Goal: Task Accomplishment & Management: Manage account settings

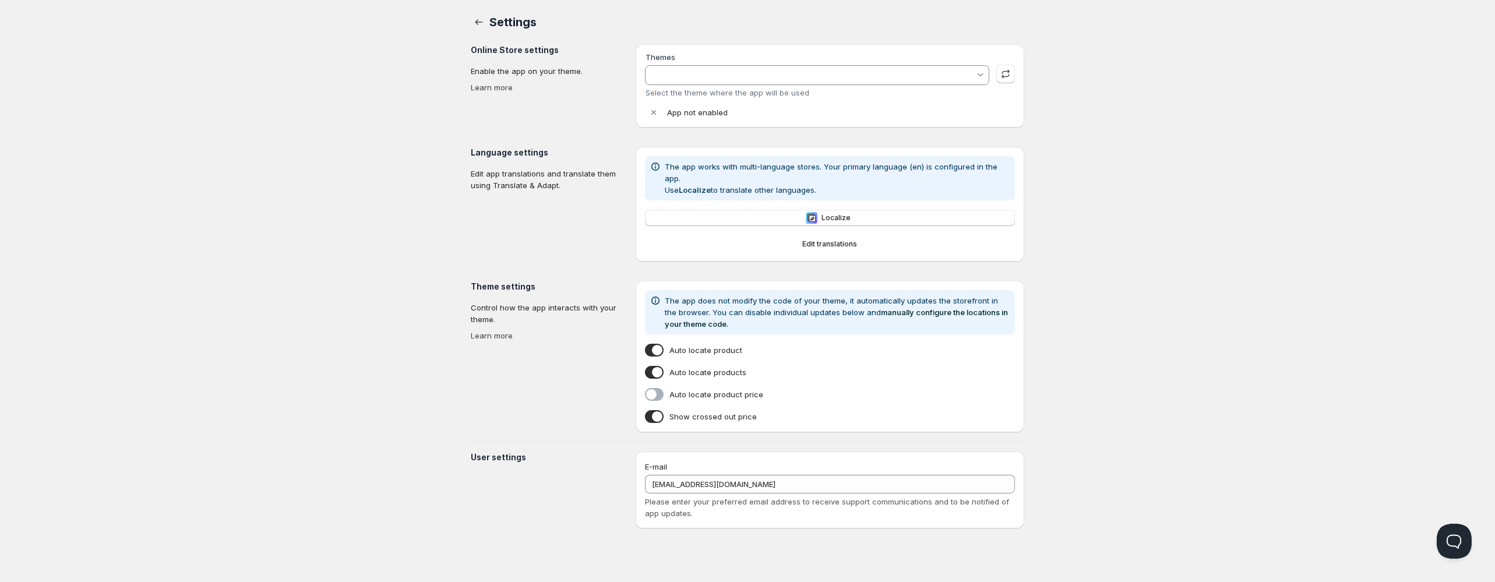
type input "Empire"
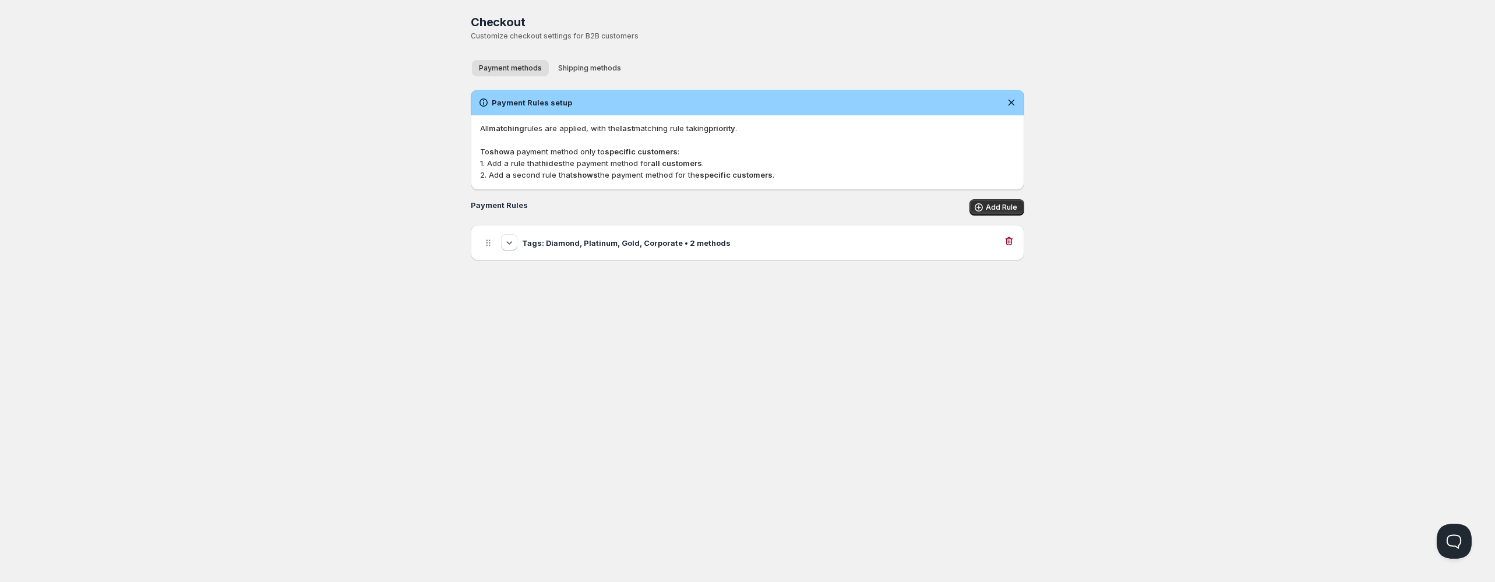
click at [726, 244] on div "Tags: Diamond, Platinum, Gold, Corporate • 2 methods" at bounding box center [747, 242] width 535 height 17
select select "1"
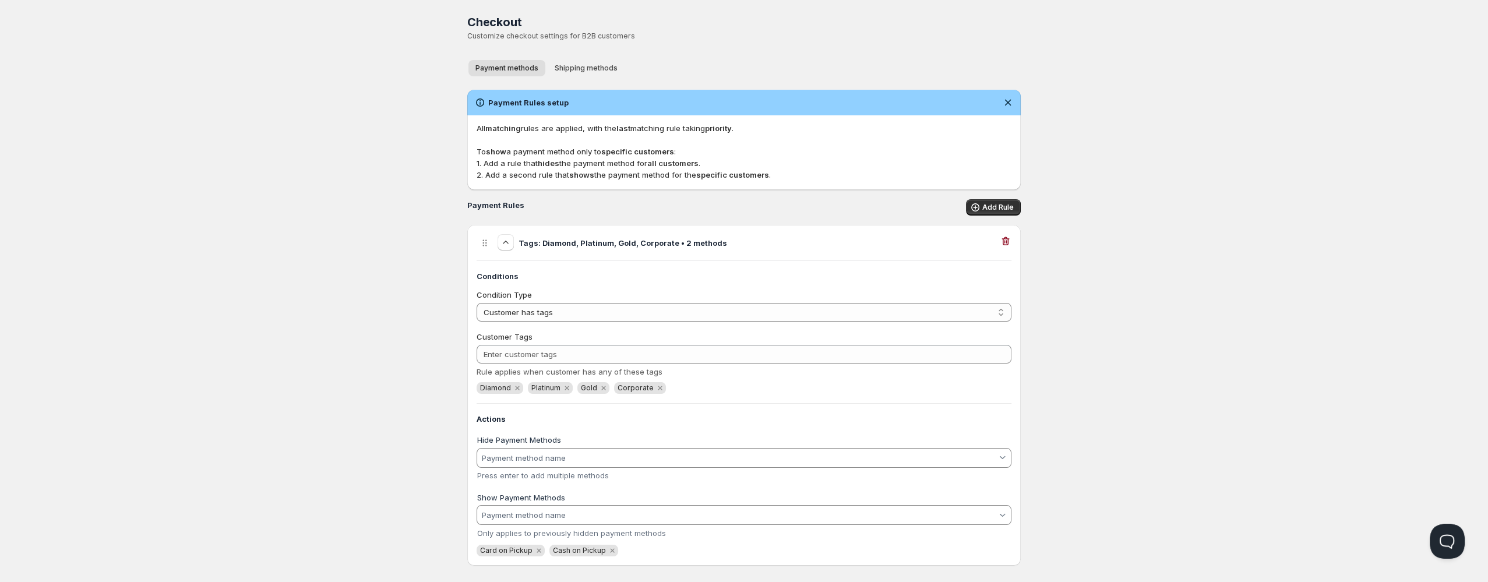
scroll to position [13, 0]
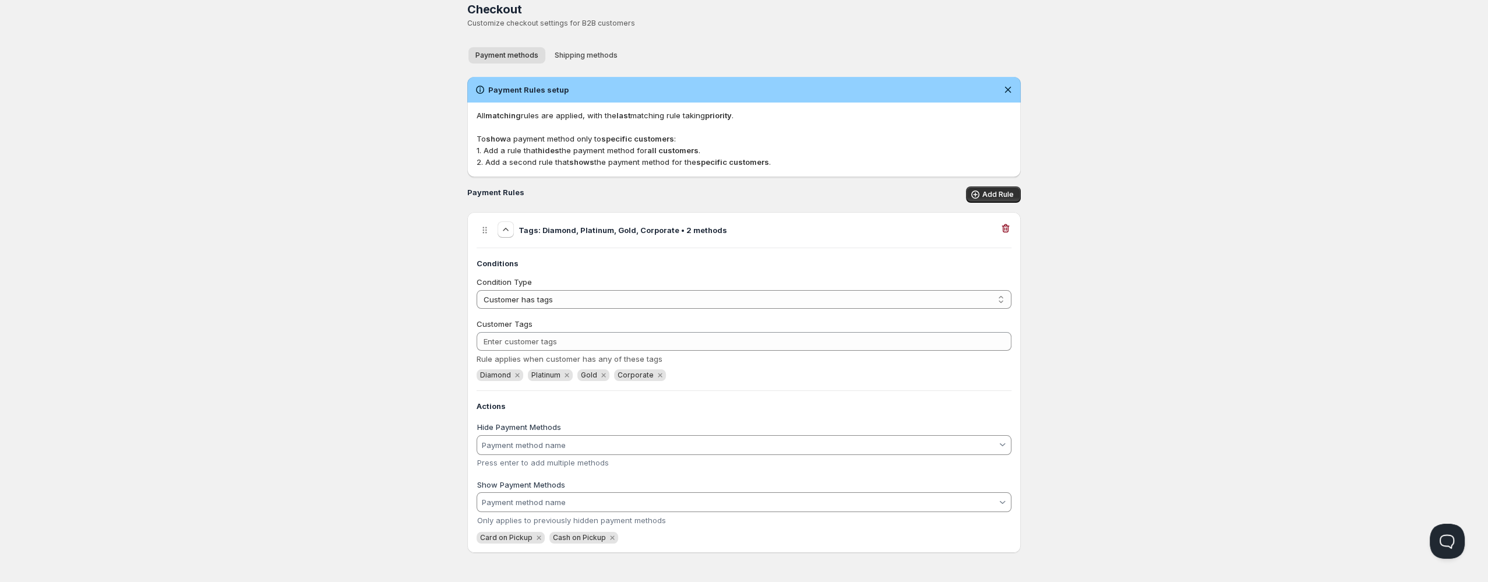
click at [640, 453] on input "Hide Payment Methods" at bounding box center [738, 445] width 517 height 19
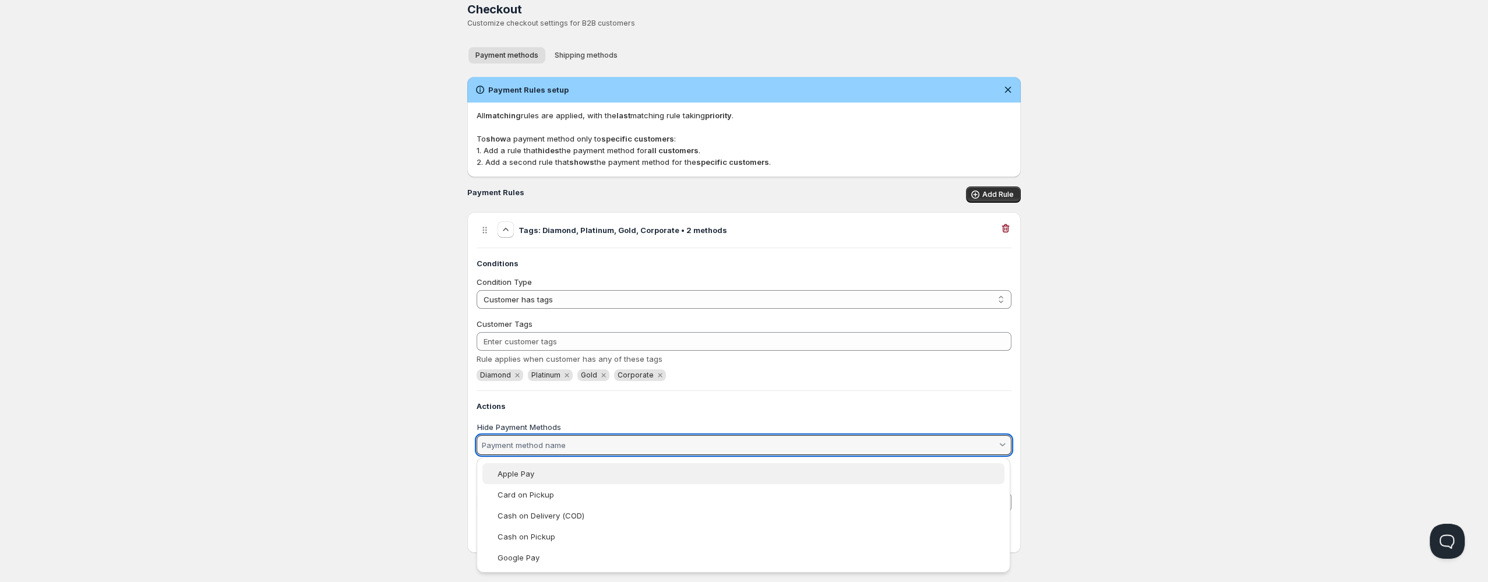
click at [615, 474] on div "Apple Pay" at bounding box center [749, 472] width 504 height 9
type vaadin-combo-box "Apple Pay"
type input "Apple Pay"
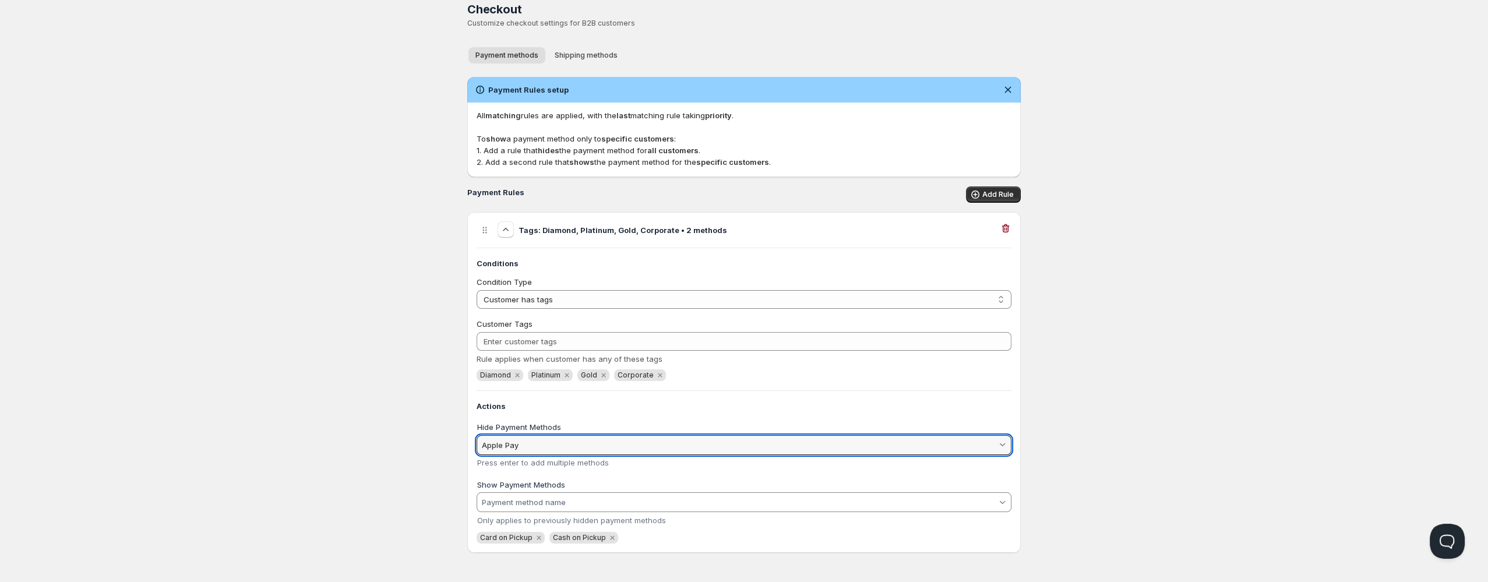
click at [609, 445] on input "Apple Pay" at bounding box center [738, 445] width 517 height 19
click at [530, 447] on input "Apple Pay" at bounding box center [738, 445] width 517 height 19
click at [544, 447] on input "Apple Pay" at bounding box center [738, 445] width 517 height 19
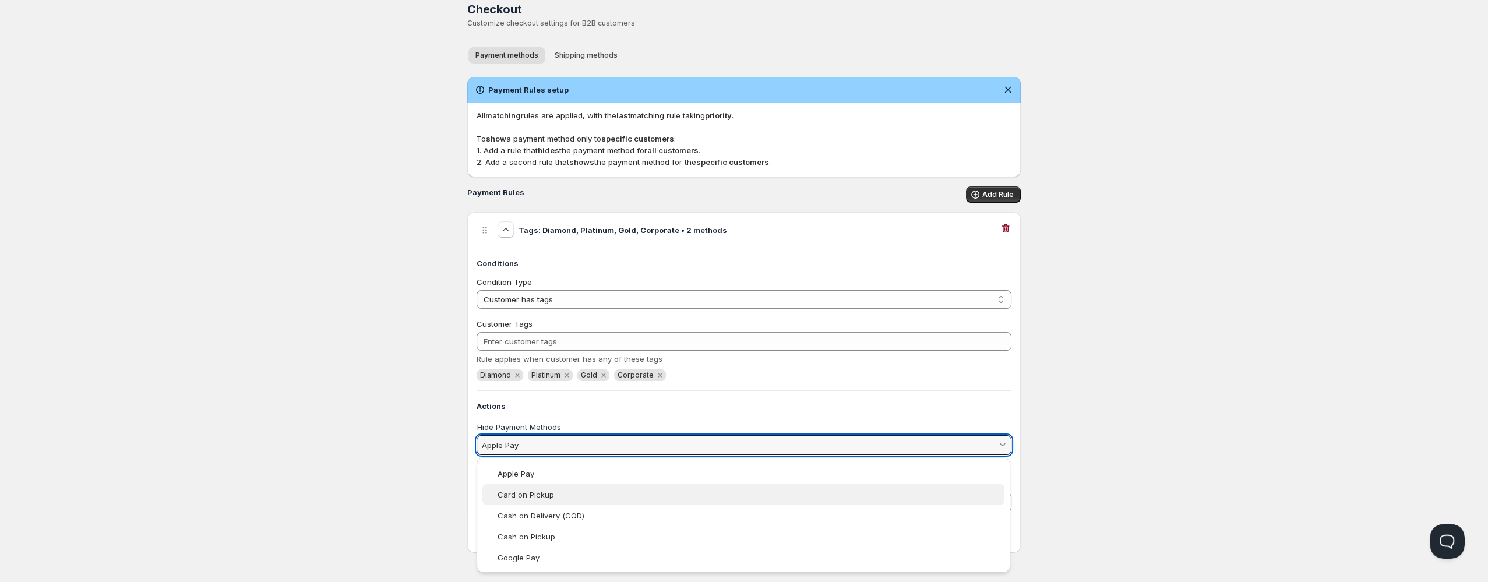
click at [0, 0] on slot "Card on Pickup" at bounding box center [0, 0] width 0 height 0
type vaadin-combo-box "Card on Pickup"
type input "Card on Pickup"
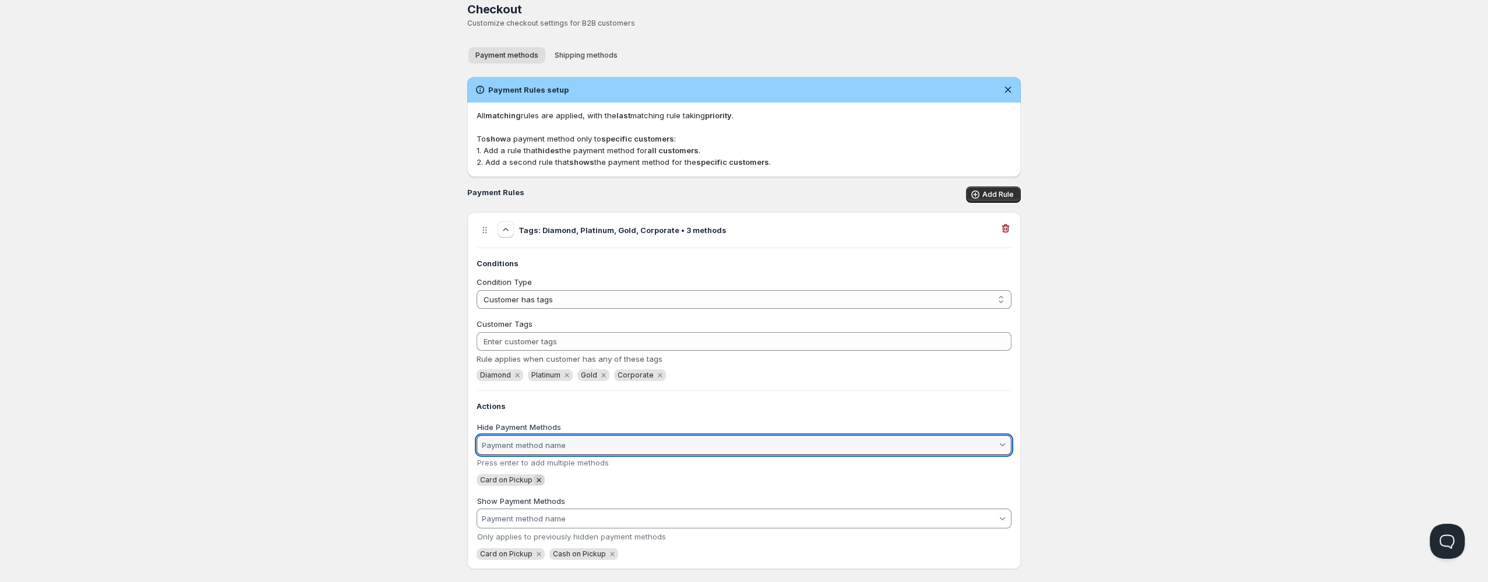
click at [539, 479] on icon "Remove Card on Pickup" at bounding box center [539, 480] width 10 height 10
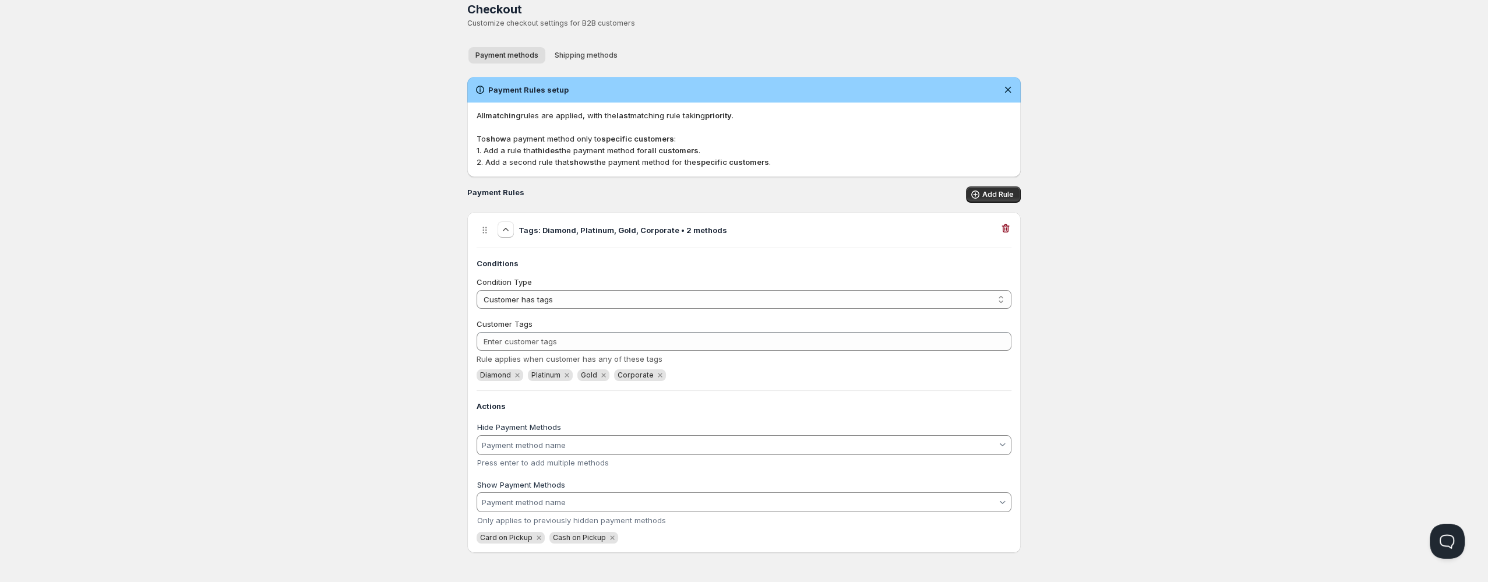
click at [540, 452] on input "Hide Payment Methods" at bounding box center [738, 445] width 517 height 19
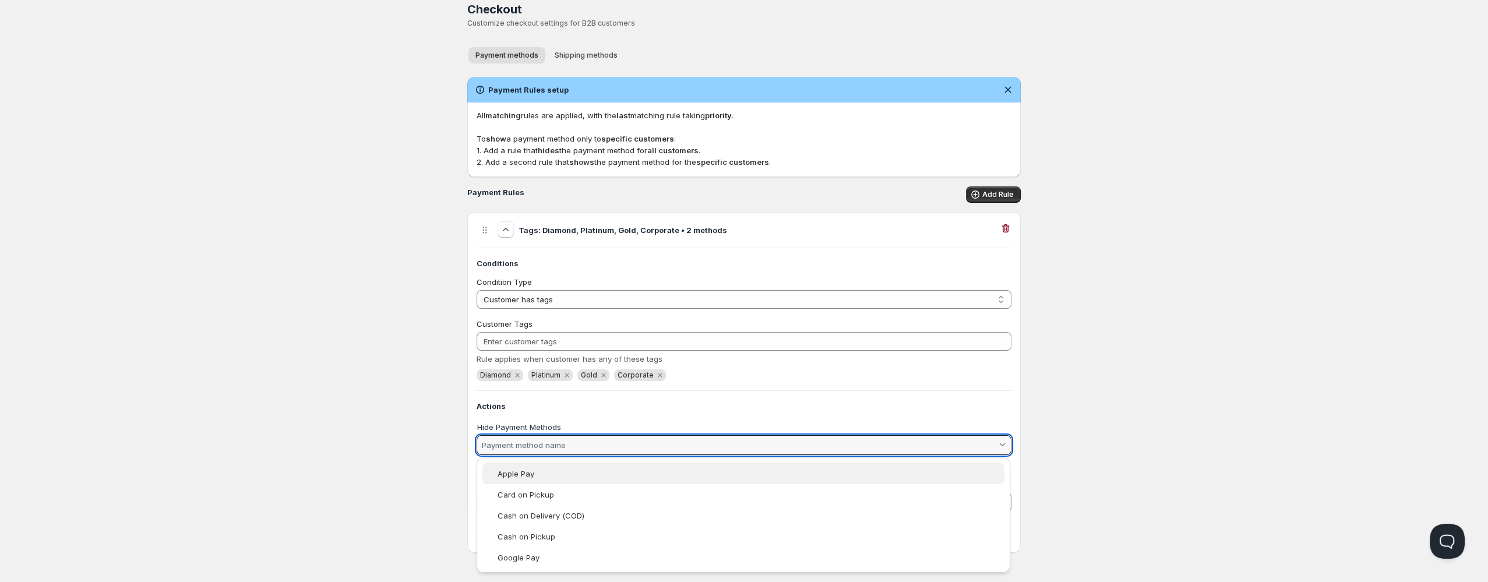
click at [0, 0] on slot "Apple Pay" at bounding box center [0, 0] width 0 height 0
type vaadin-combo-box "Apple Pay"
type input "Apple Pay"
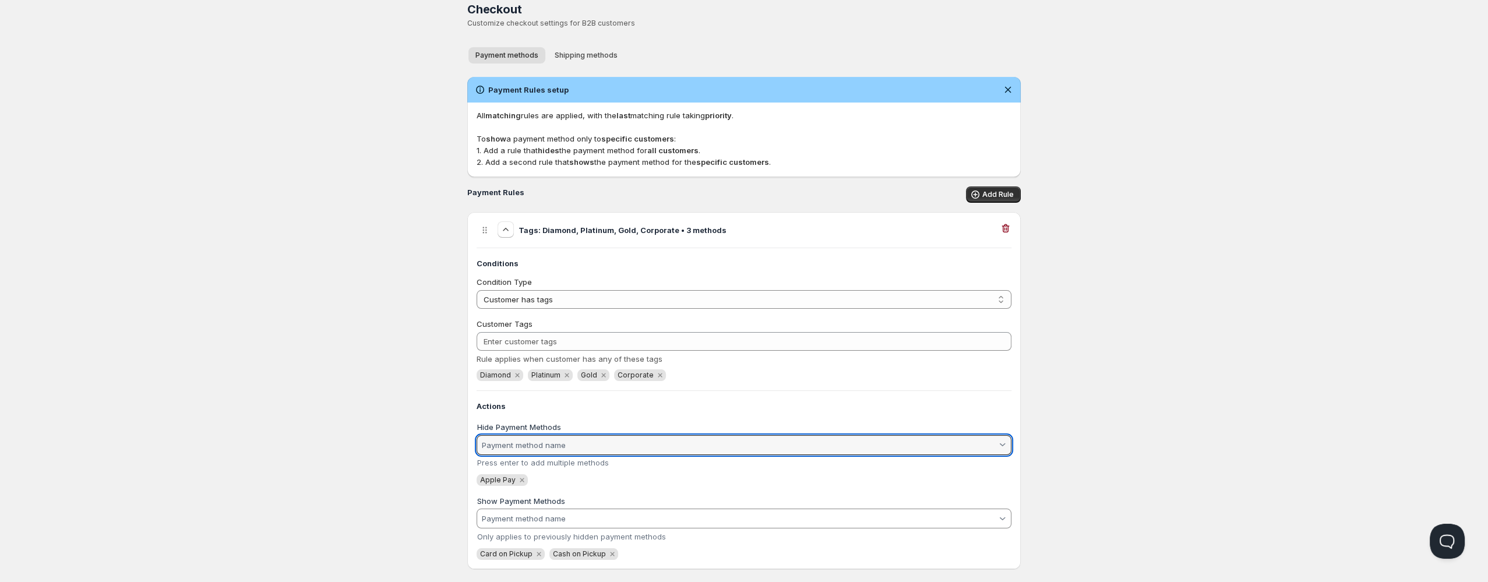
click at [535, 440] on input "Hide Payment Methods" at bounding box center [738, 445] width 517 height 19
click at [0, 0] on slot "Cash on Delivery (COD)" at bounding box center [0, 0] width 0 height 0
type vaadin-combo-box "Cash on Delivery (COD)"
type input "Cash on Delivery (COD)"
click at [551, 453] on input "Hide Payment Methods" at bounding box center [738, 445] width 517 height 19
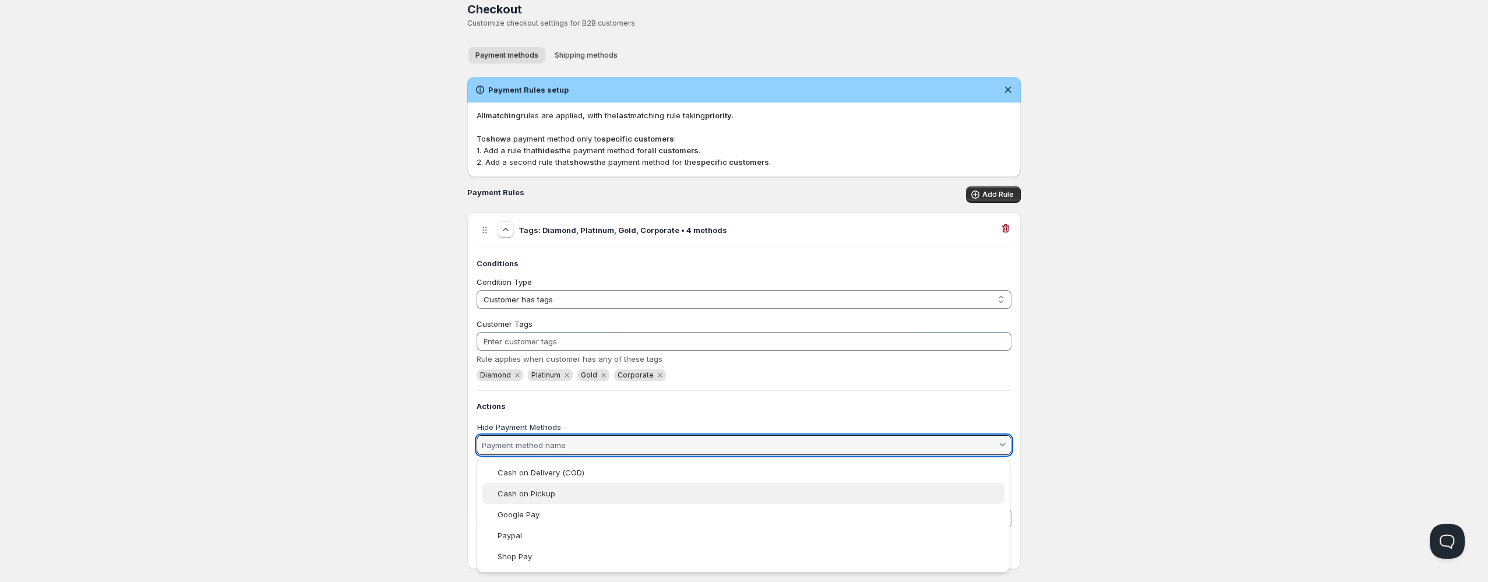
scroll to position [51, 0]
click at [563, 504] on div "Google Pay" at bounding box center [749, 506] width 504 height 9
type vaadin-combo-box "Google Pay"
type input "Google Pay"
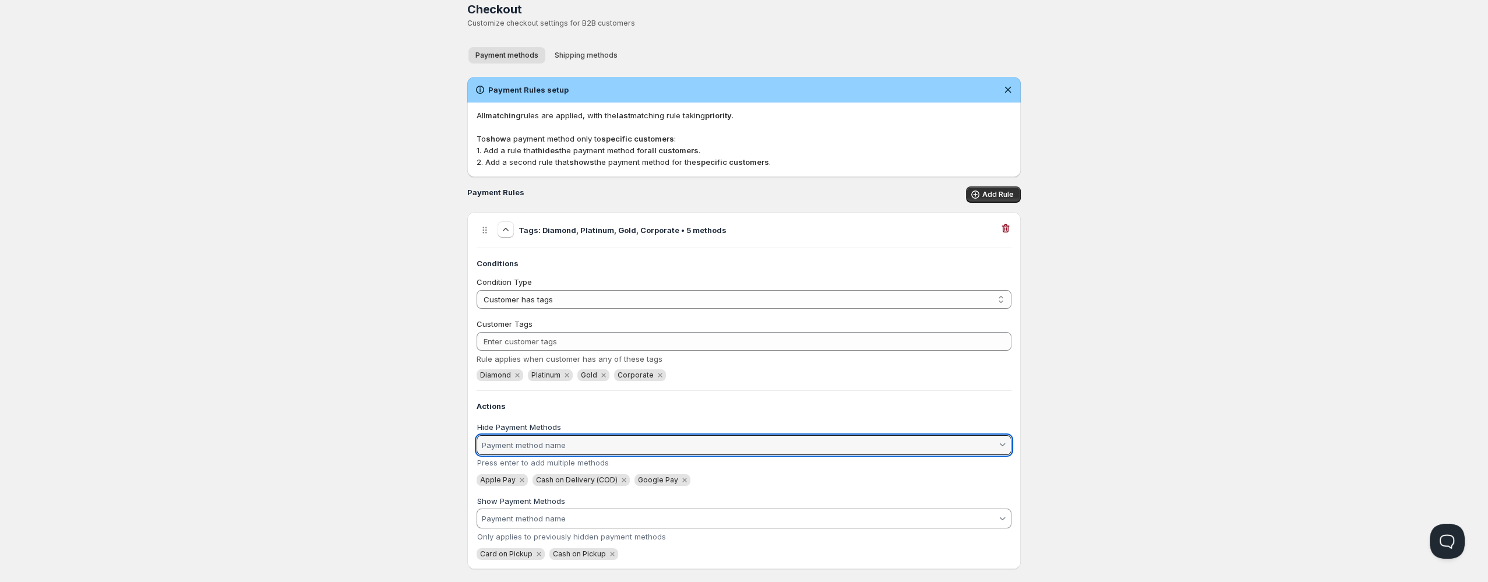
click at [574, 439] on input "Hide Payment Methods" at bounding box center [738, 445] width 517 height 19
click at [559, 536] on div "Shop Pay" at bounding box center [749, 535] width 504 height 9
type vaadin-combo-box "Shop Pay"
type input "Shop Pay"
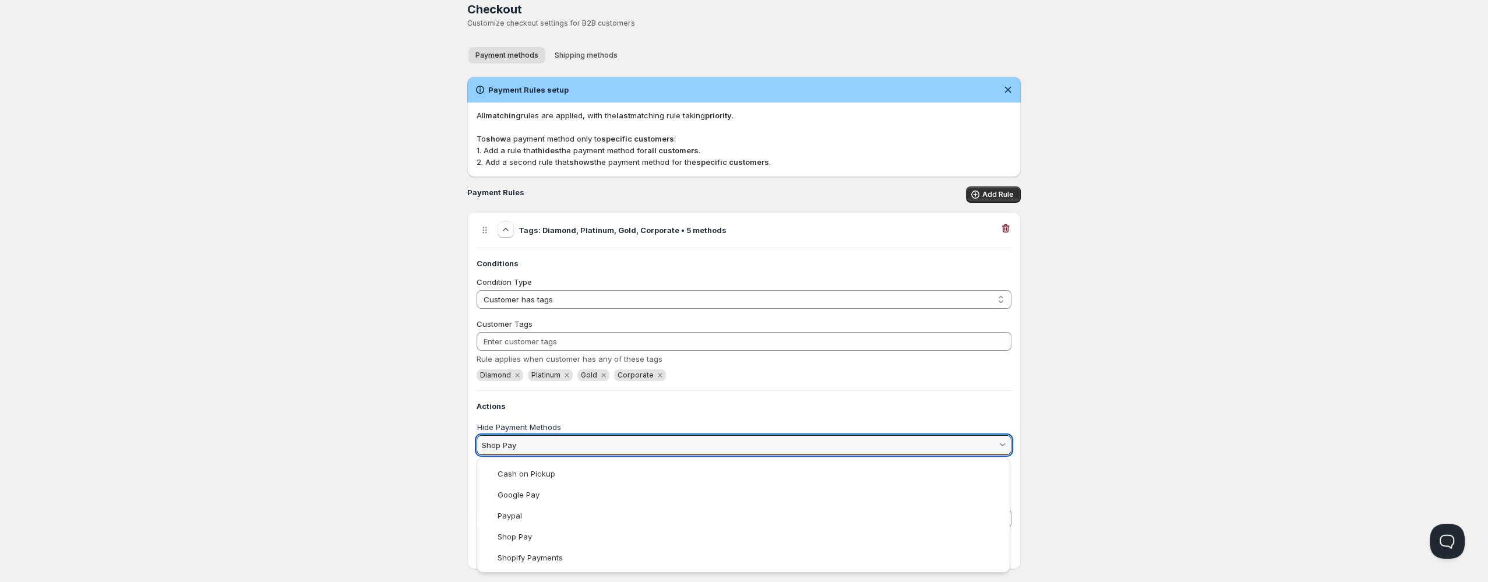
scroll to position [0, 0]
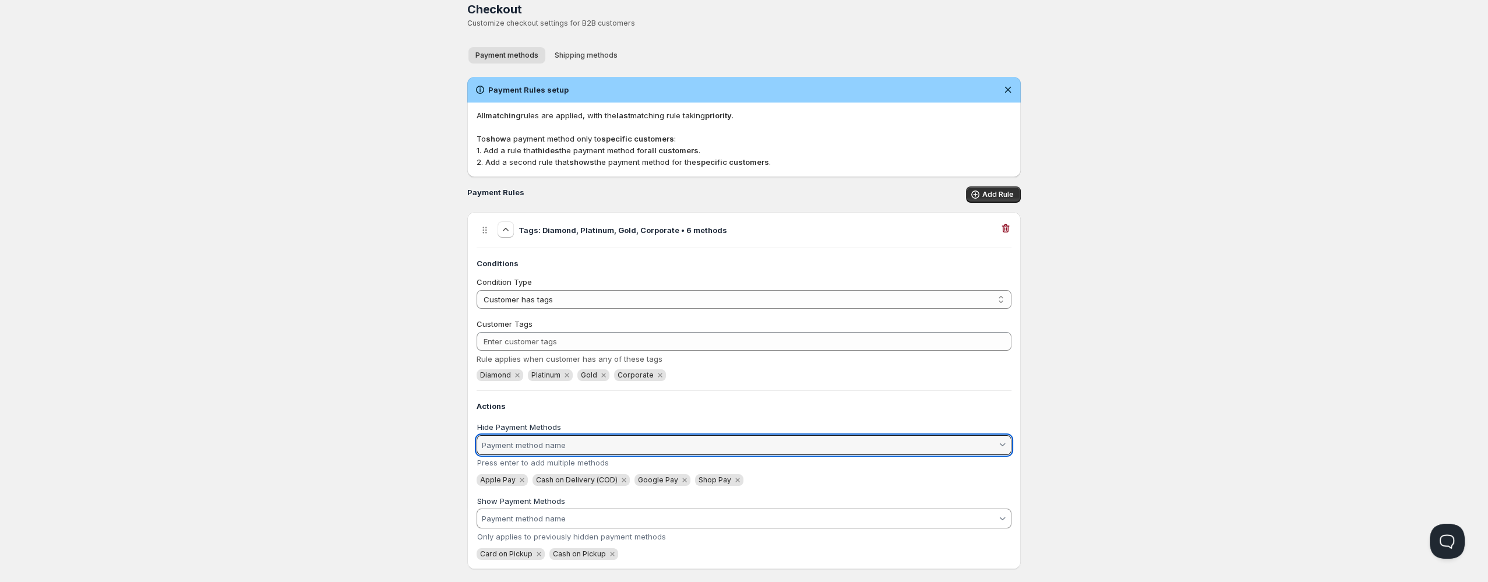
click at [568, 452] on input "Hide Payment Methods" at bounding box center [738, 445] width 517 height 19
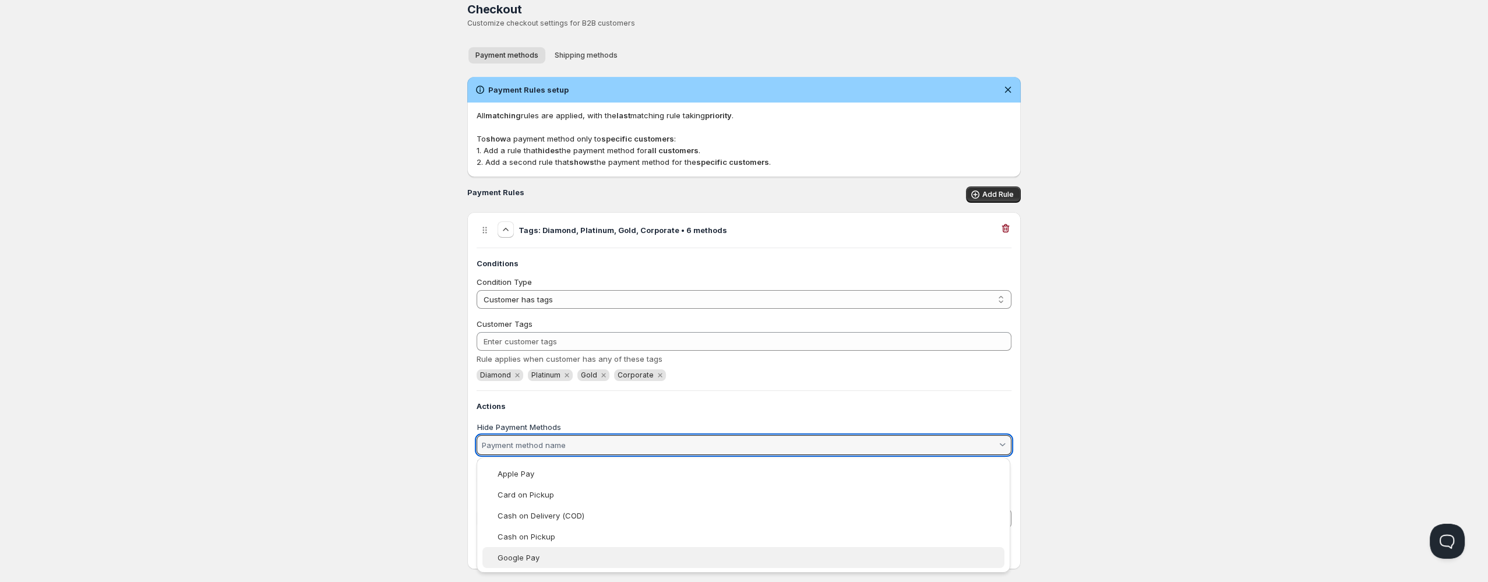
scroll to position [63, 0]
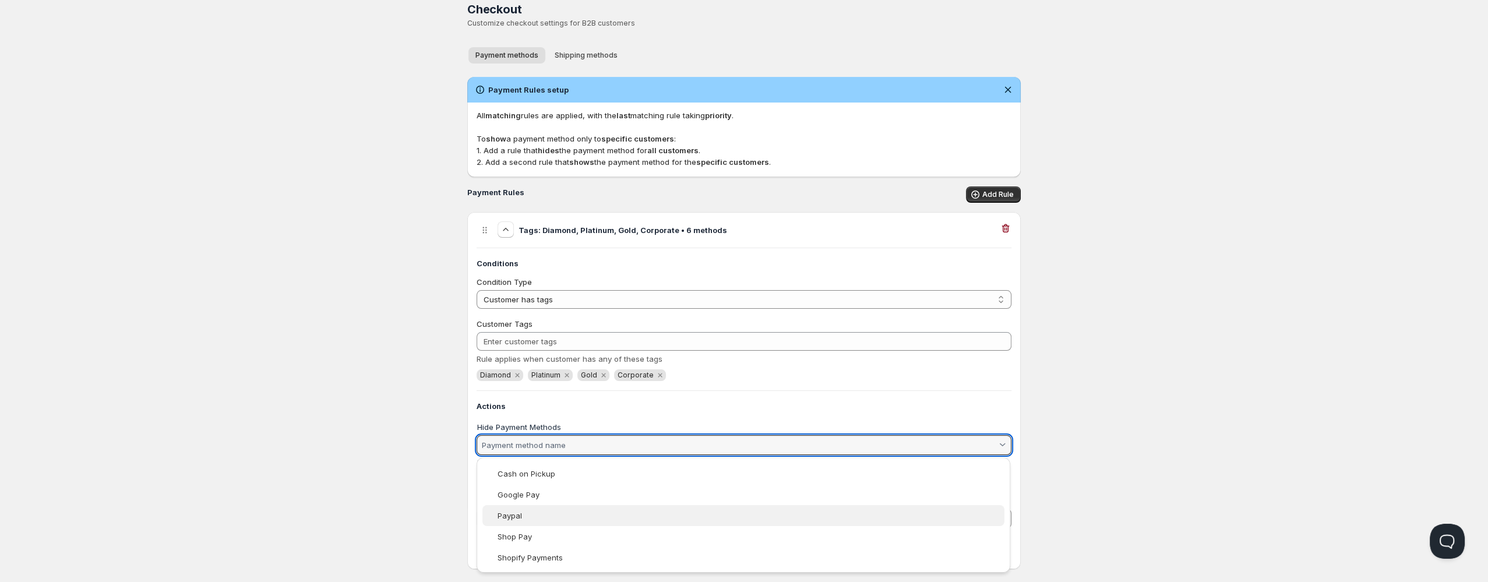
click at [541, 520] on vaadin-combo-box-item "Paypal" at bounding box center [743, 515] width 522 height 21
type vaadin-combo-box "Paypal"
type input "Paypal"
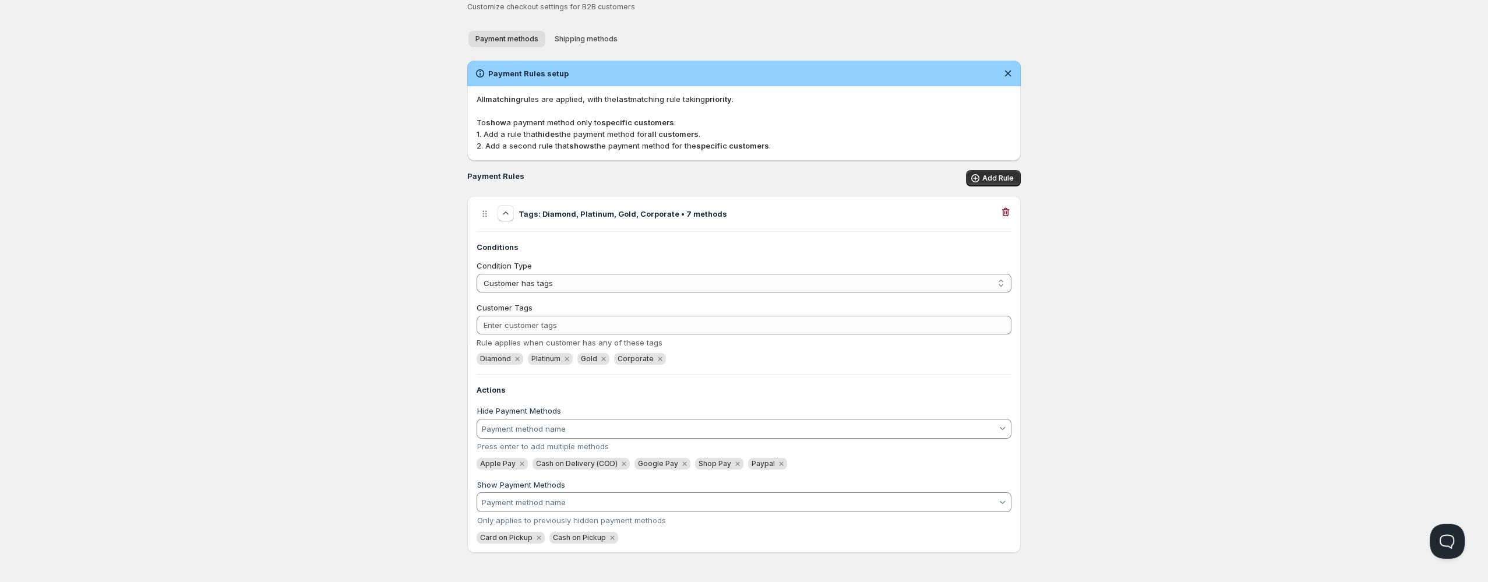
scroll to position [13, 0]
